Goal: Navigation & Orientation: Understand site structure

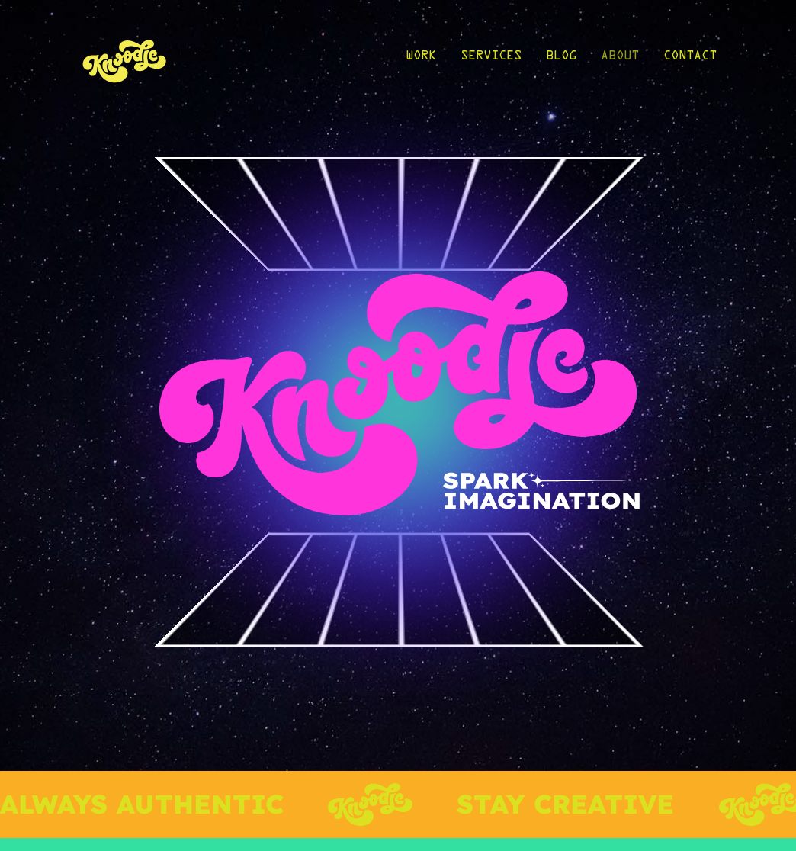
click at [619, 67] on link "About" at bounding box center [620, 59] width 38 height 71
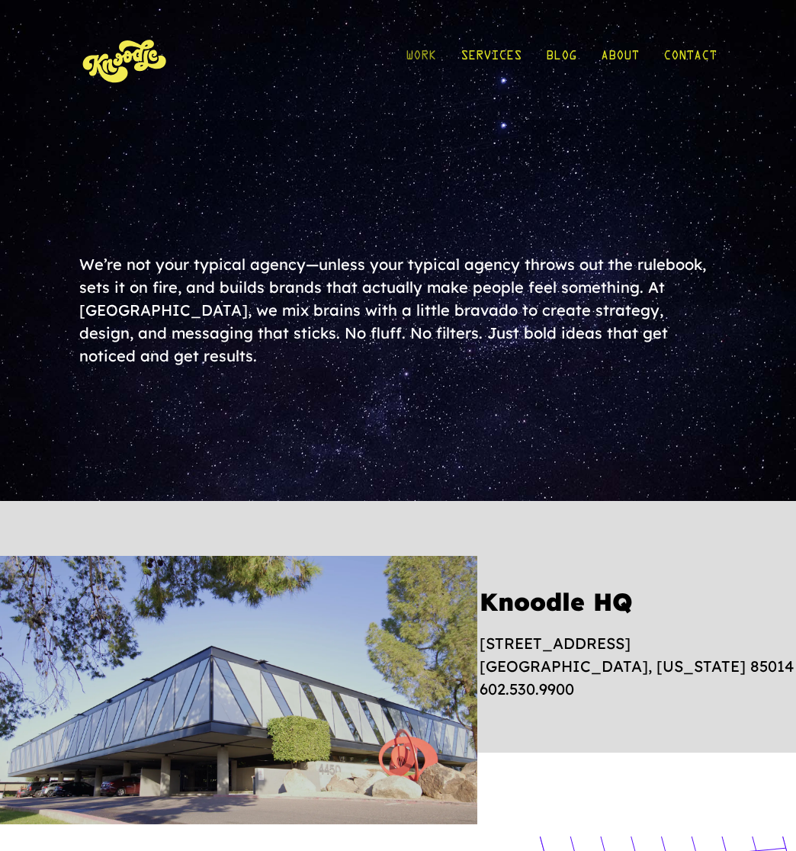
click at [417, 51] on link "Work" at bounding box center [421, 59] width 31 height 71
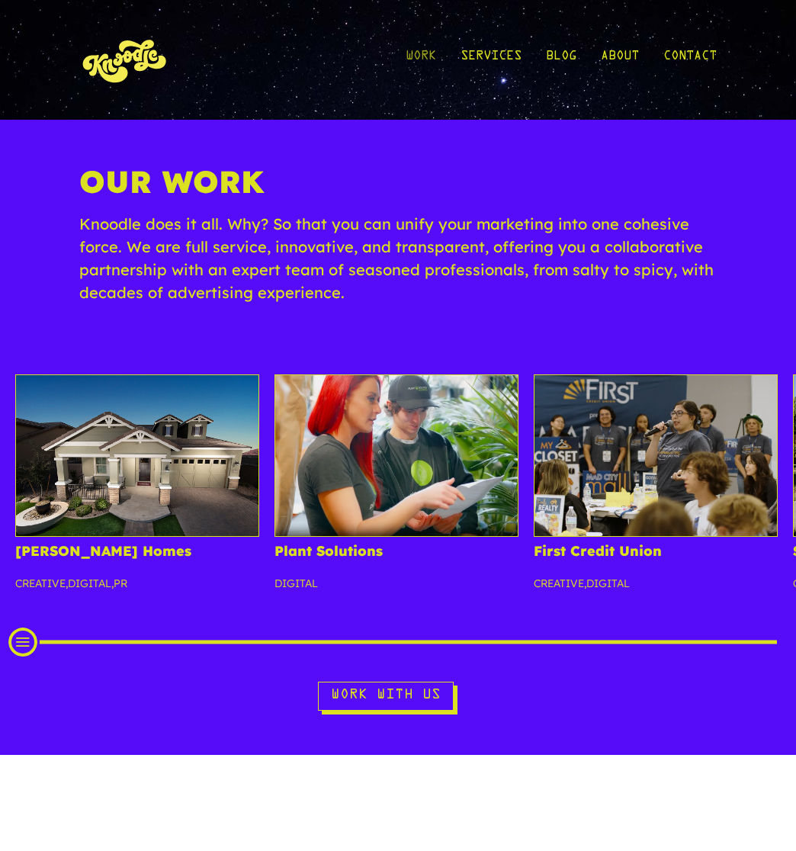
click at [425, 56] on link "Work" at bounding box center [421, 59] width 31 height 71
click at [489, 50] on link "Services" at bounding box center [491, 59] width 61 height 71
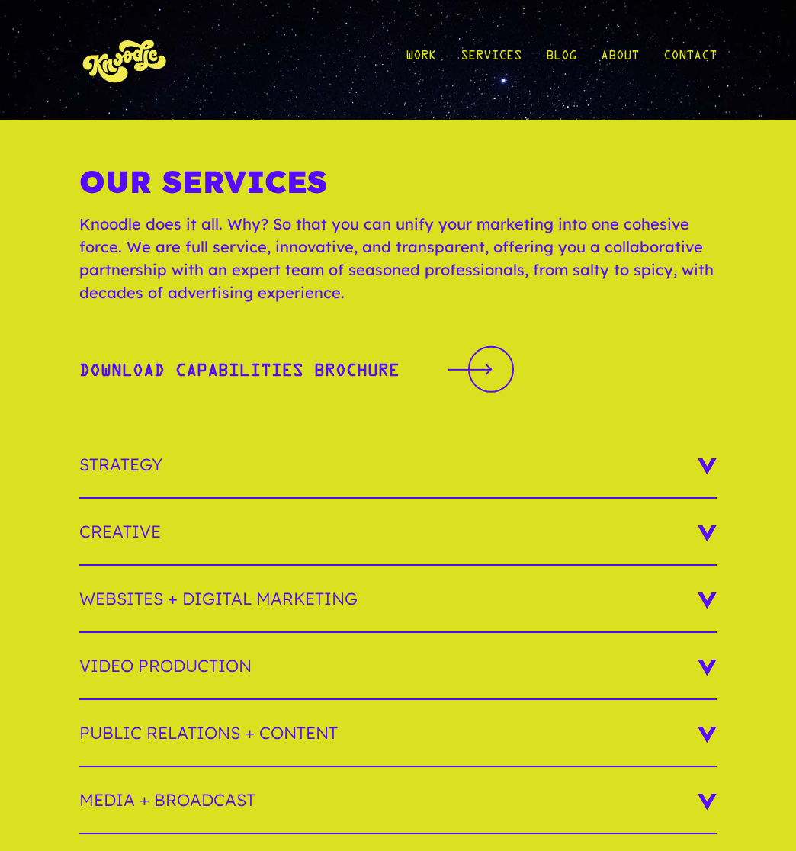
click at [707, 461] on h3 "Strategy" at bounding box center [397, 465] width 637 height 67
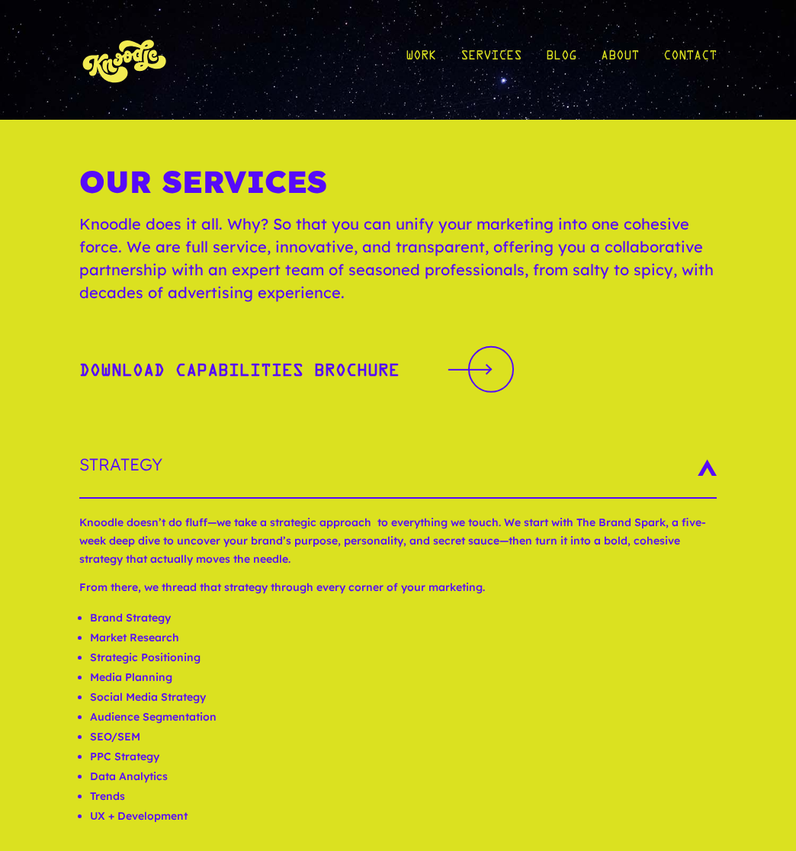
click at [121, 60] on img at bounding box center [125, 59] width 92 height 71
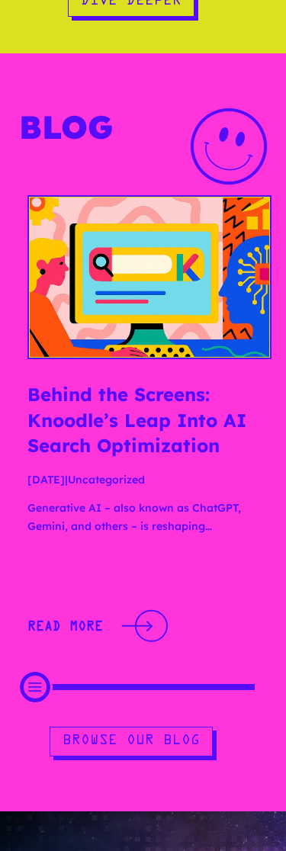
scroll to position [3843, 0]
